Goal: Information Seeking & Learning: Understand process/instructions

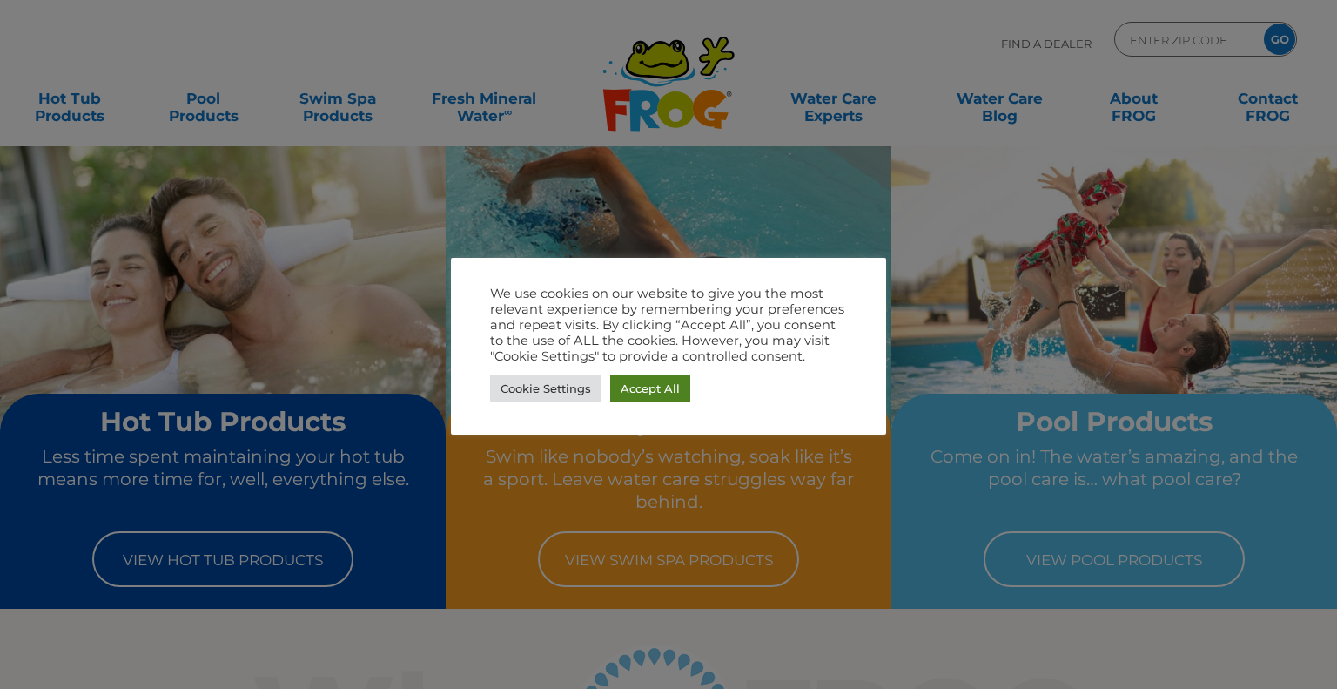
click at [656, 382] on link "Accept All" at bounding box center [650, 388] width 80 height 27
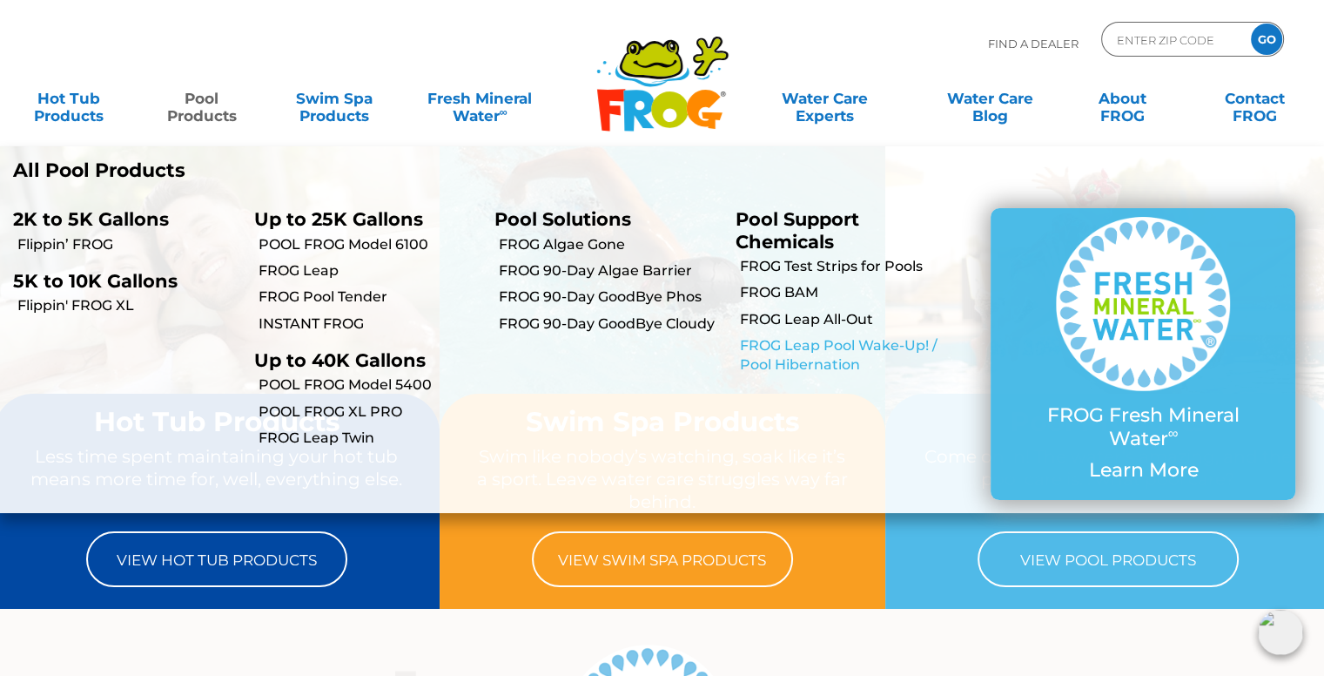
click at [789, 344] on link "FROG Leap Pool Wake-Up! / Pool Hibernation" at bounding box center [852, 355] width 224 height 39
click at [788, 358] on link "FROG Leap Pool Wake-Up! / Pool Hibernation" at bounding box center [852, 355] width 224 height 39
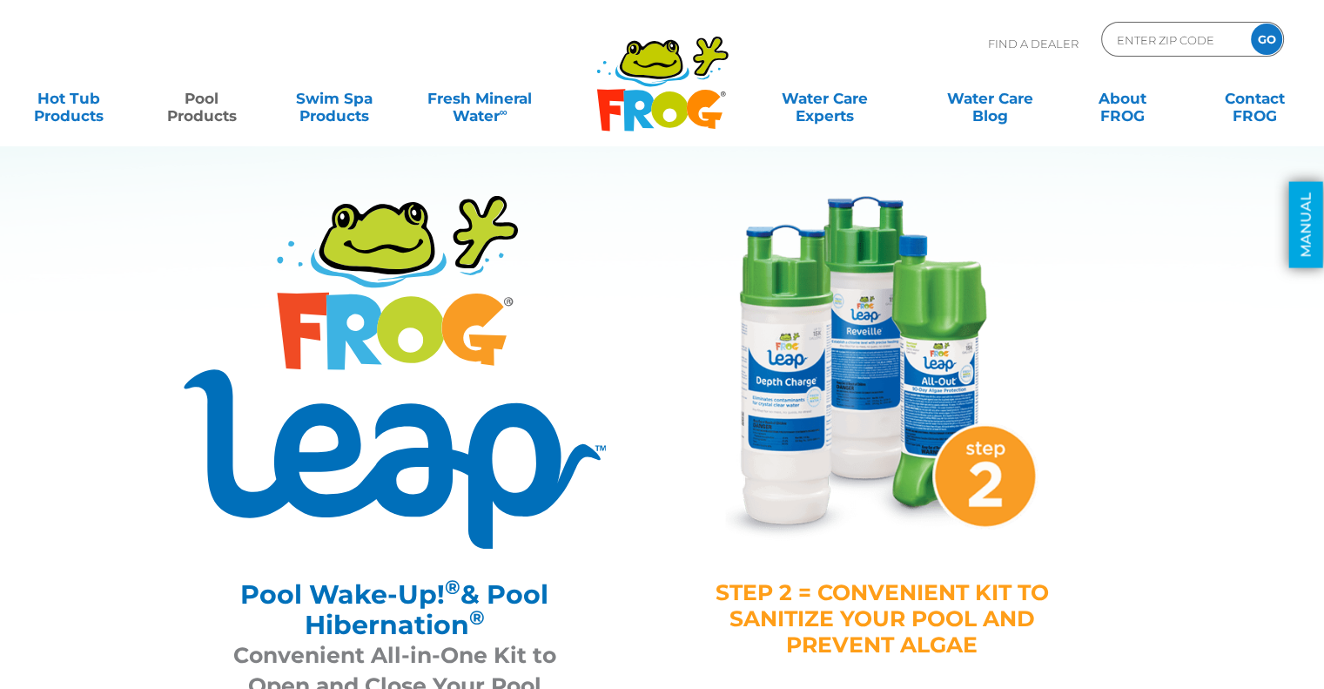
click at [1302, 231] on link "MANUAL" at bounding box center [1306, 225] width 34 height 86
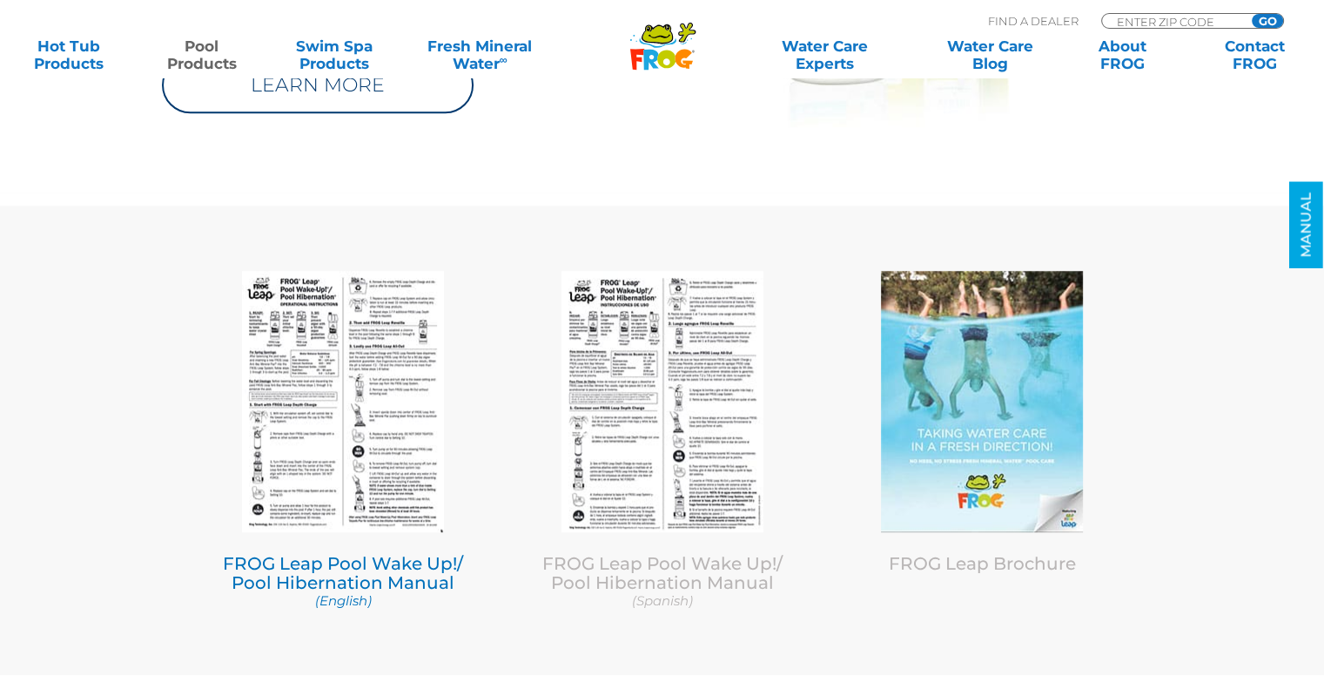
scroll to position [8033, 0]
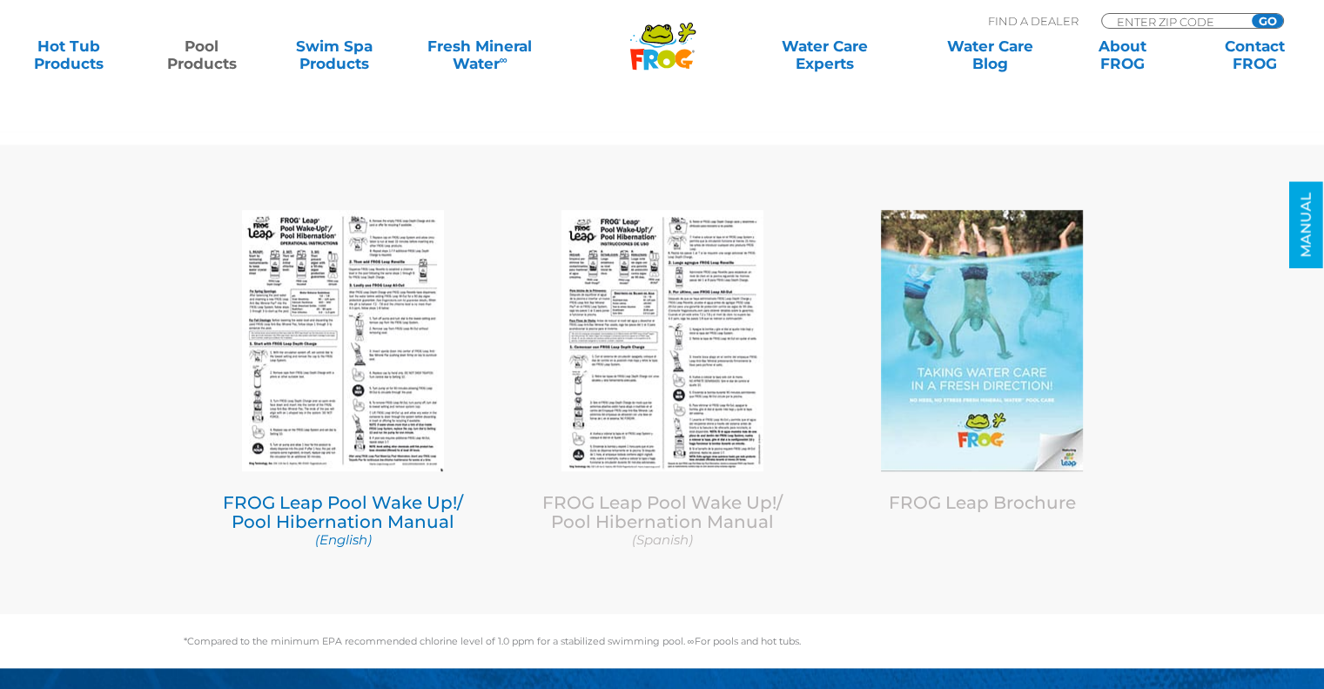
click at [371, 337] on img at bounding box center [343, 340] width 202 height 261
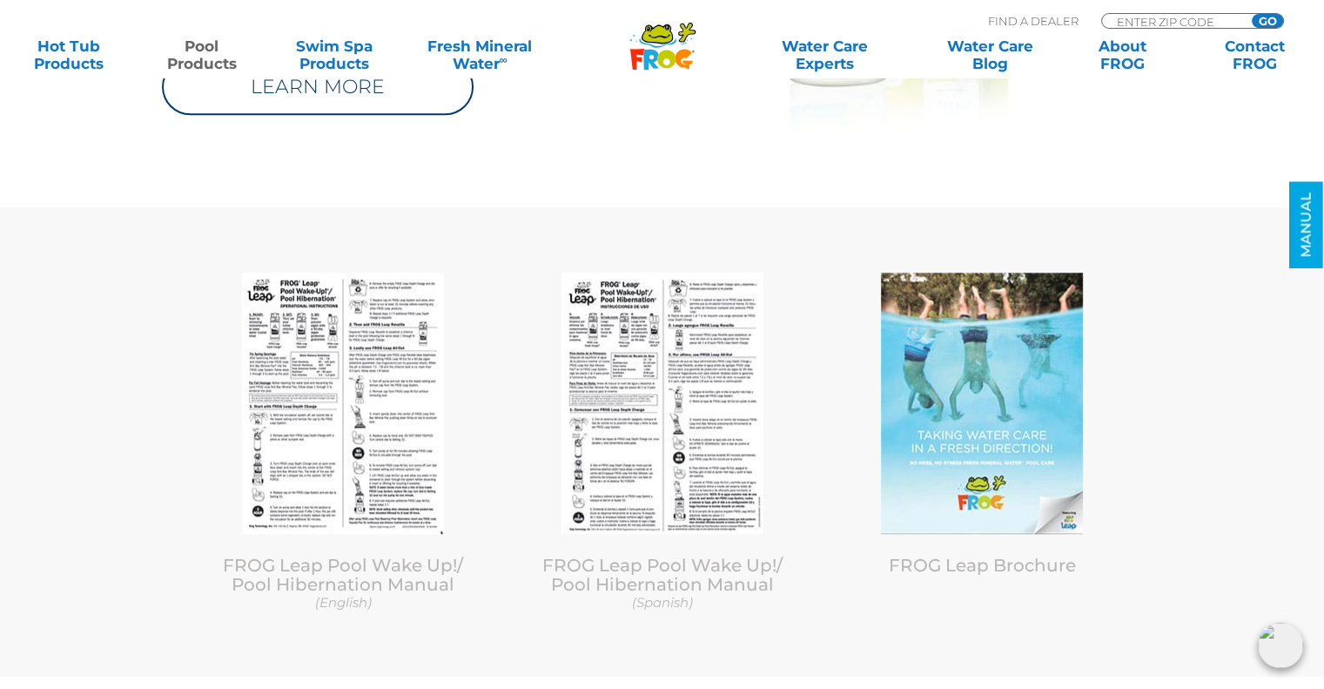
scroll to position [8207, 0]
